Goal: Task Accomplishment & Management: Manage account settings

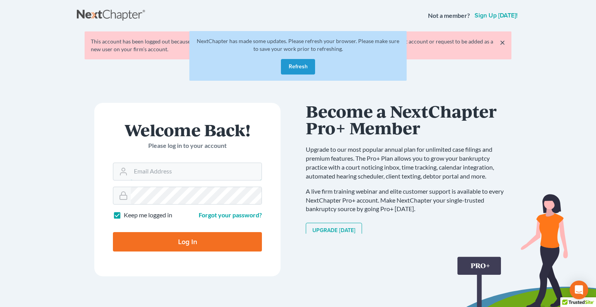
type input "[PERSON_NAME][EMAIL_ADDRESS][DOMAIN_NAME]"
click at [289, 66] on button "Refresh" at bounding box center [298, 67] width 34 height 16
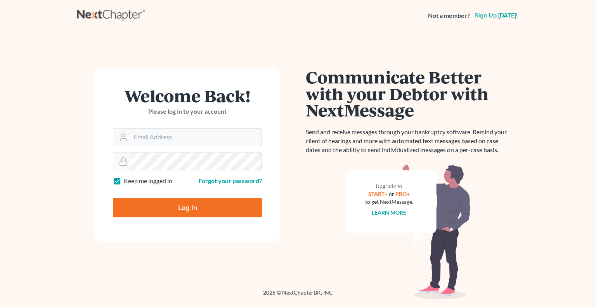
type input "[PERSON_NAME][EMAIL_ADDRESS][DOMAIN_NAME]"
click at [165, 244] on div "Welcome Back! Please log in to your account Email Address flor@tatajelaw.com Pa…" at bounding box center [187, 160] width 221 height 183
click at [165, 208] on input "Log In" at bounding box center [187, 207] width 149 height 19
type input "Thinking..."
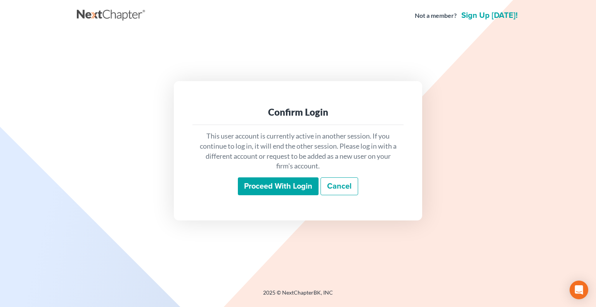
click at [288, 187] on input "Proceed with login" at bounding box center [278, 186] width 81 height 18
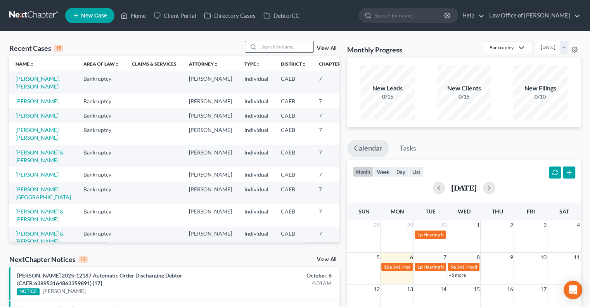
click at [276, 48] on input "search" at bounding box center [286, 46] width 54 height 11
type input "[PERSON_NAME]"
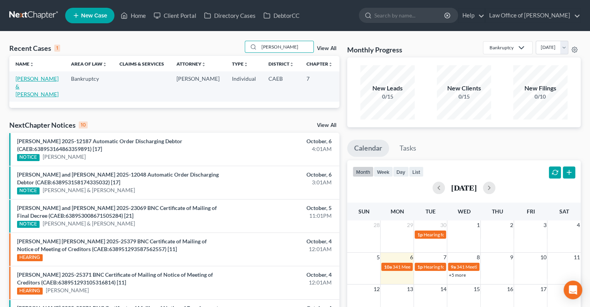
click at [18, 85] on link "[PERSON_NAME] & [PERSON_NAME]" at bounding box center [37, 86] width 43 height 22
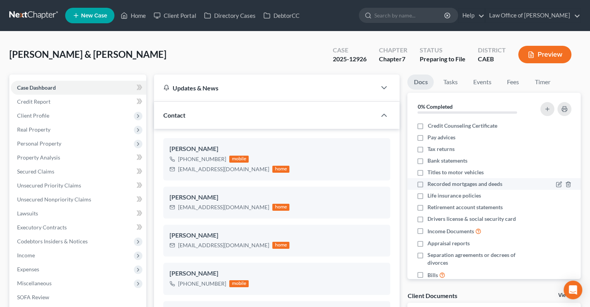
scroll to position [15, 0]
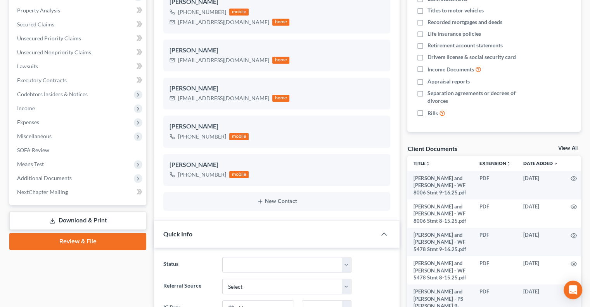
click at [566, 149] on link "View All" at bounding box center [567, 148] width 19 height 5
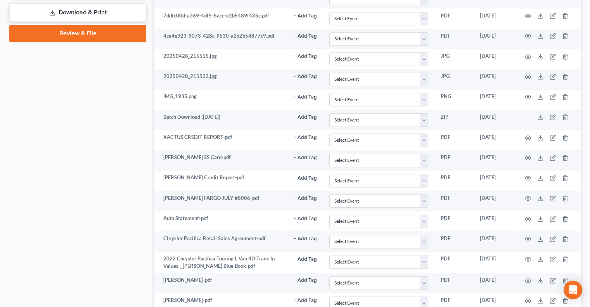
scroll to position [427, 0]
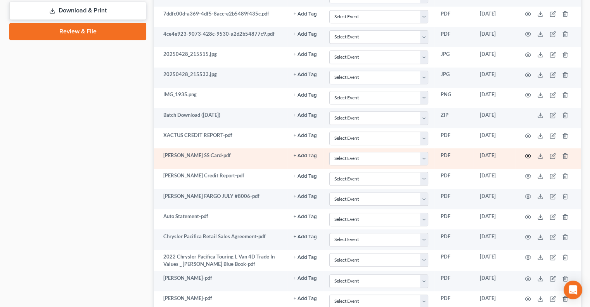
click at [525, 154] on icon "button" at bounding box center [528, 156] width 6 height 4
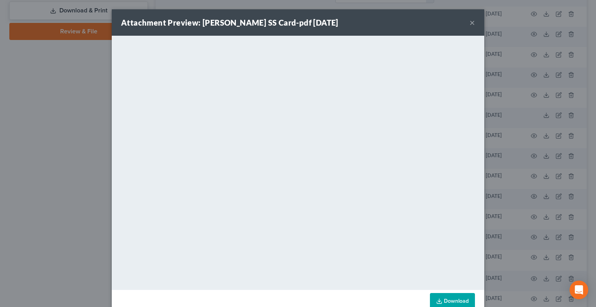
click at [470, 19] on button "×" at bounding box center [472, 22] width 5 height 9
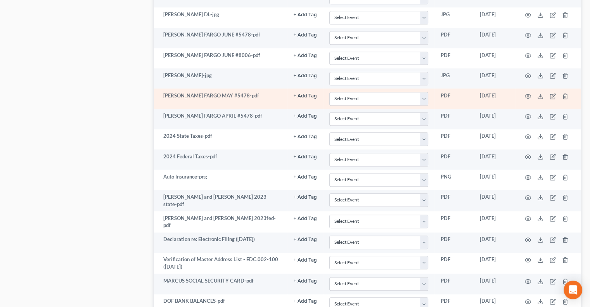
scroll to position [801, 0]
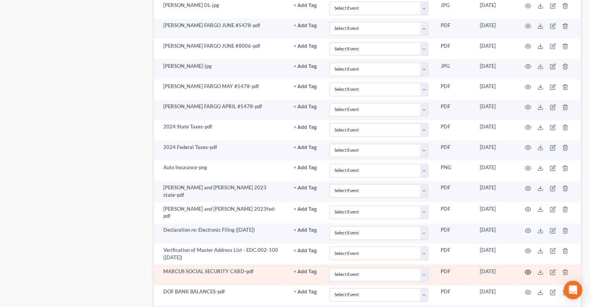
click at [527, 269] on icon "button" at bounding box center [528, 272] width 6 height 6
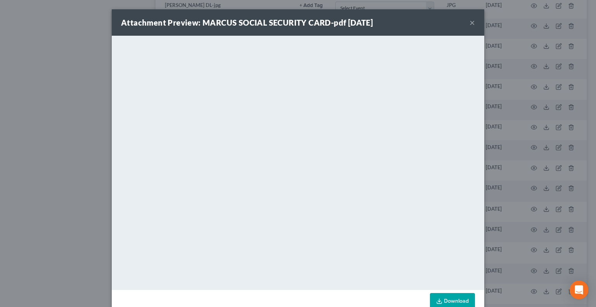
click at [470, 22] on button "×" at bounding box center [472, 22] width 5 height 9
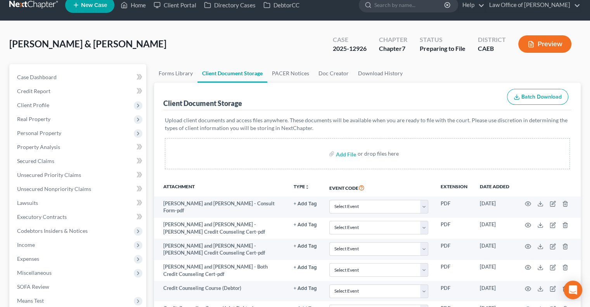
scroll to position [0, 0]
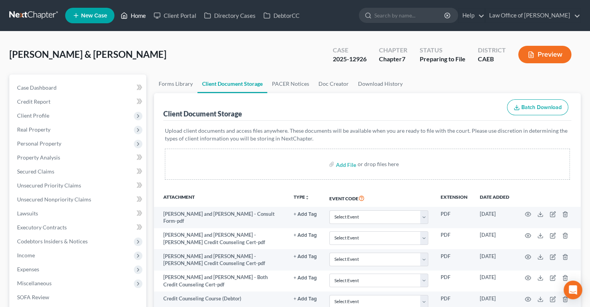
click at [137, 18] on link "Home" at bounding box center [133, 16] width 33 height 14
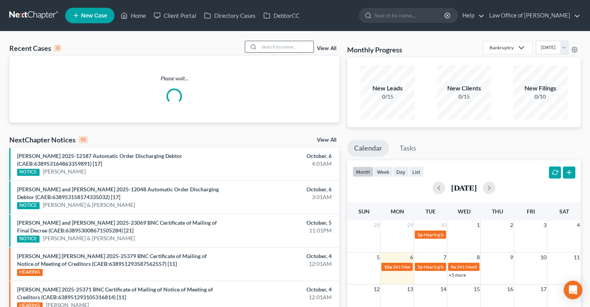
click at [273, 49] on input "search" at bounding box center [286, 46] width 54 height 11
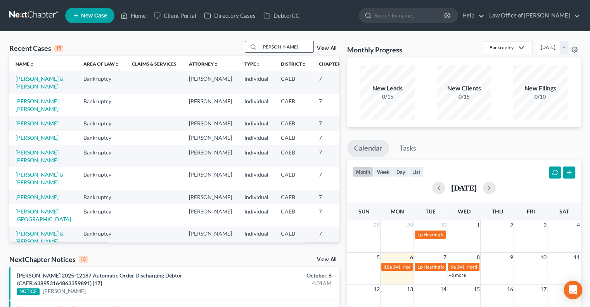
type input "[PERSON_NAME]"
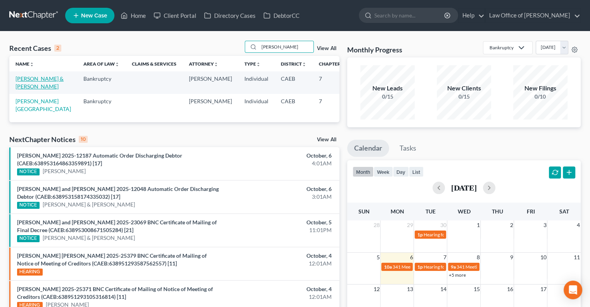
click at [26, 80] on link "[PERSON_NAME] & [PERSON_NAME]" at bounding box center [40, 82] width 48 height 14
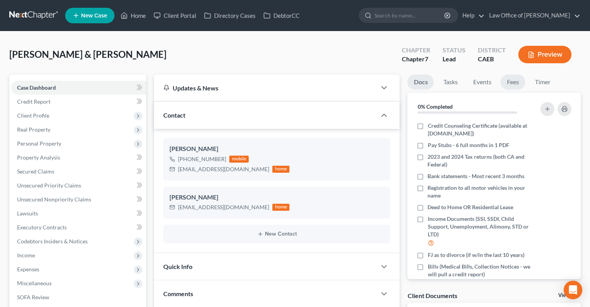
click at [513, 81] on link "Fees" at bounding box center [513, 82] width 25 height 15
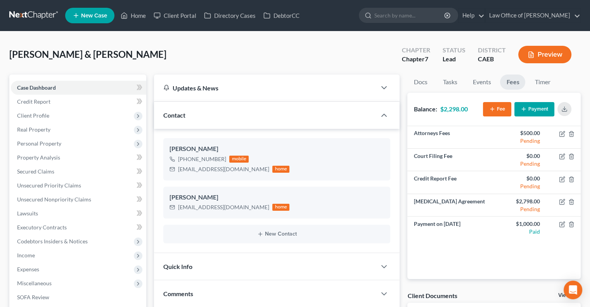
click at [529, 107] on button "Payment" at bounding box center [535, 109] width 40 height 14
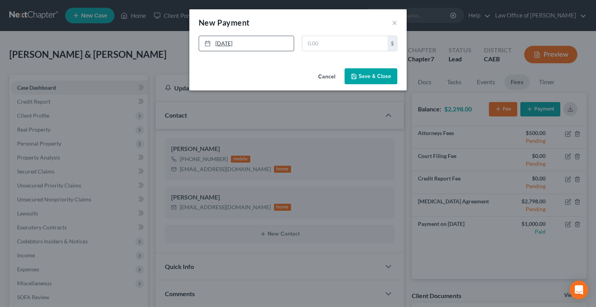
click at [233, 44] on link "[DATE]" at bounding box center [246, 43] width 95 height 15
click at [323, 41] on input "text" at bounding box center [344, 43] width 85 height 15
type input "1,000"
click at [351, 77] on icon "button" at bounding box center [354, 76] width 6 height 6
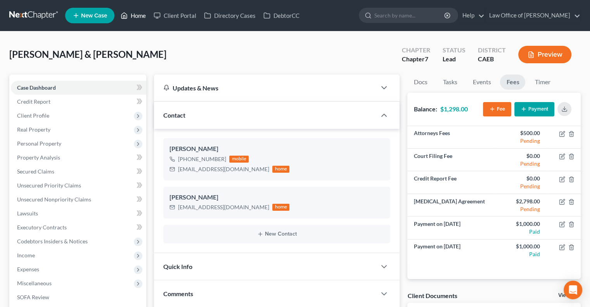
click at [137, 9] on link "Home" at bounding box center [133, 16] width 33 height 14
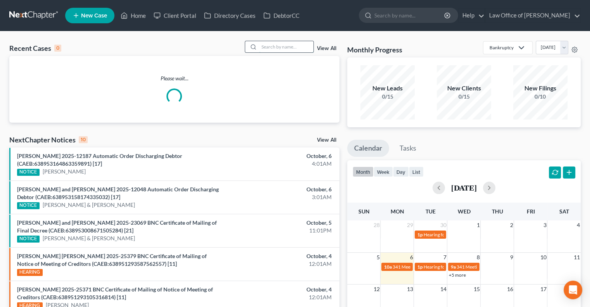
click at [293, 47] on input "search" at bounding box center [286, 46] width 54 height 11
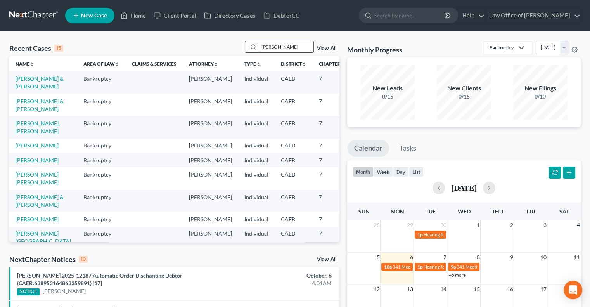
type input "[PERSON_NAME]"
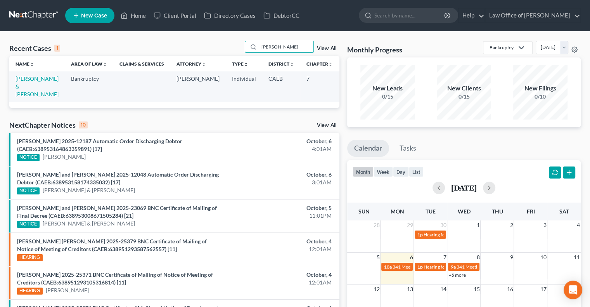
click at [22, 90] on td "[PERSON_NAME] & [PERSON_NAME]" at bounding box center [36, 86] width 55 height 30
click at [21, 87] on link "[PERSON_NAME] & [PERSON_NAME]" at bounding box center [37, 86] width 43 height 22
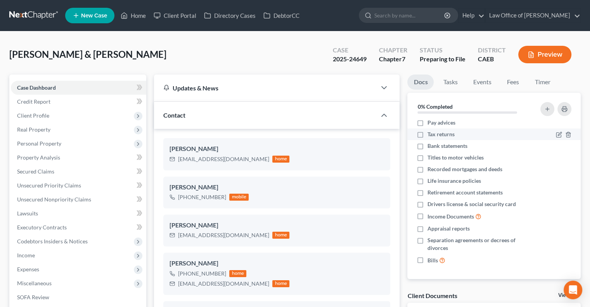
scroll to position [133, 0]
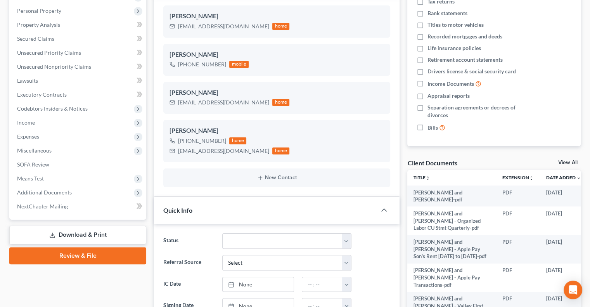
click at [568, 160] on link "View All" at bounding box center [567, 162] width 19 height 5
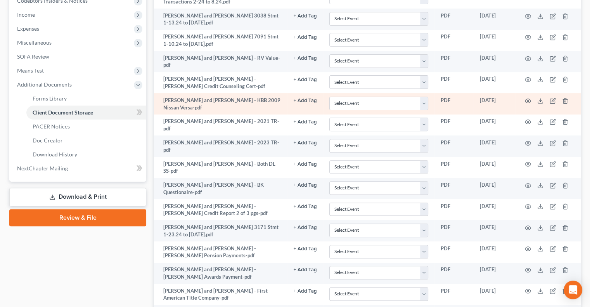
scroll to position [242, 0]
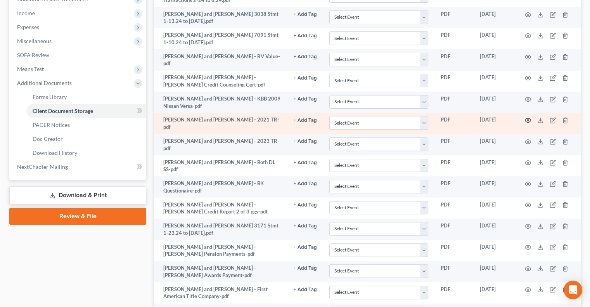
click at [527, 120] on circle "button" at bounding box center [528, 121] width 2 height 2
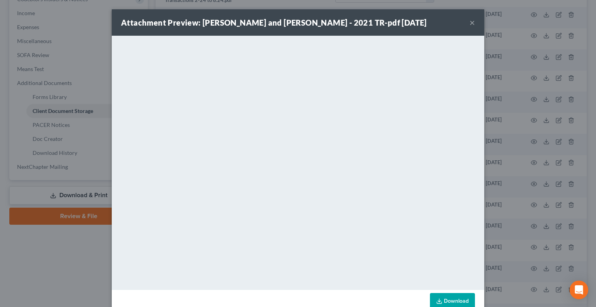
click at [466, 21] on div "Attachment Preview: [PERSON_NAME] and [PERSON_NAME] - 2021 TR-pdf [DATE] ×" at bounding box center [298, 22] width 373 height 26
click at [470, 23] on button "×" at bounding box center [472, 22] width 5 height 9
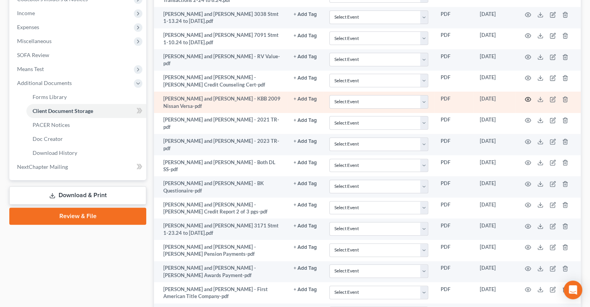
click at [528, 97] on icon "button" at bounding box center [528, 99] width 6 height 4
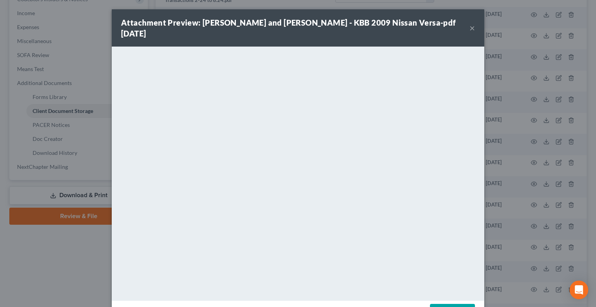
click at [470, 24] on button "×" at bounding box center [472, 27] width 5 height 9
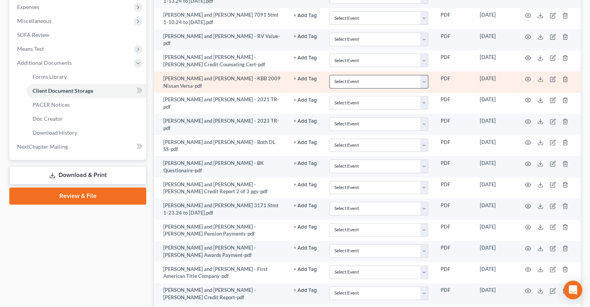
scroll to position [263, 0]
